Goal: Task Accomplishment & Management: Manage account settings

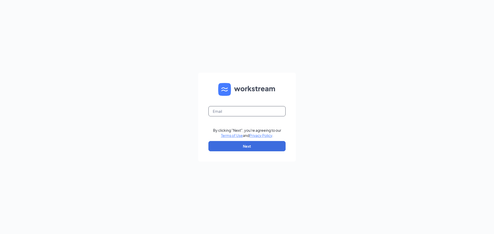
click at [224, 110] on input "text" at bounding box center [246, 111] width 77 height 10
type input "[EMAIL_ADDRESS][DOMAIN_NAME]"
click at [239, 144] on button "Next" at bounding box center [246, 146] width 77 height 10
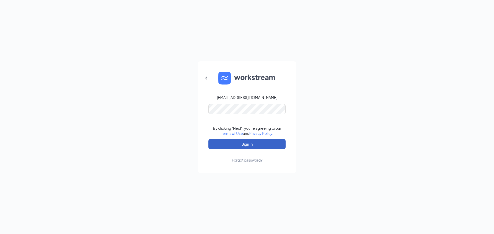
click at [249, 146] on button "Sign In" at bounding box center [246, 144] width 77 height 10
click at [248, 146] on button "Sign In" at bounding box center [246, 144] width 77 height 10
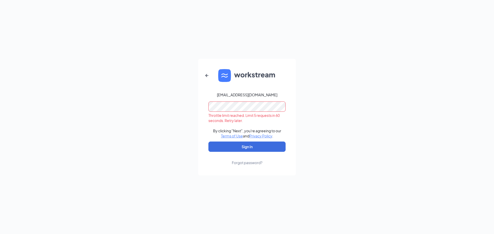
click at [71, 144] on div "[EMAIL_ADDRESS][DOMAIN_NAME] Throttle limit reached. Limit 5 requests in 60 sec…" at bounding box center [247, 117] width 494 height 234
